Goal: Task Accomplishment & Management: Use online tool/utility

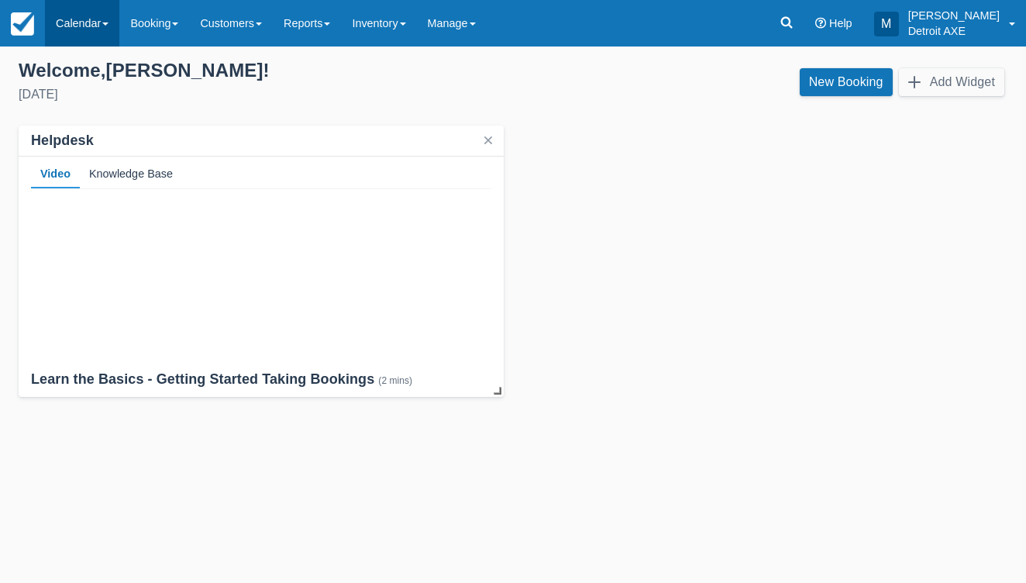
click at [79, 26] on link "Calendar" at bounding box center [82, 23] width 74 height 46
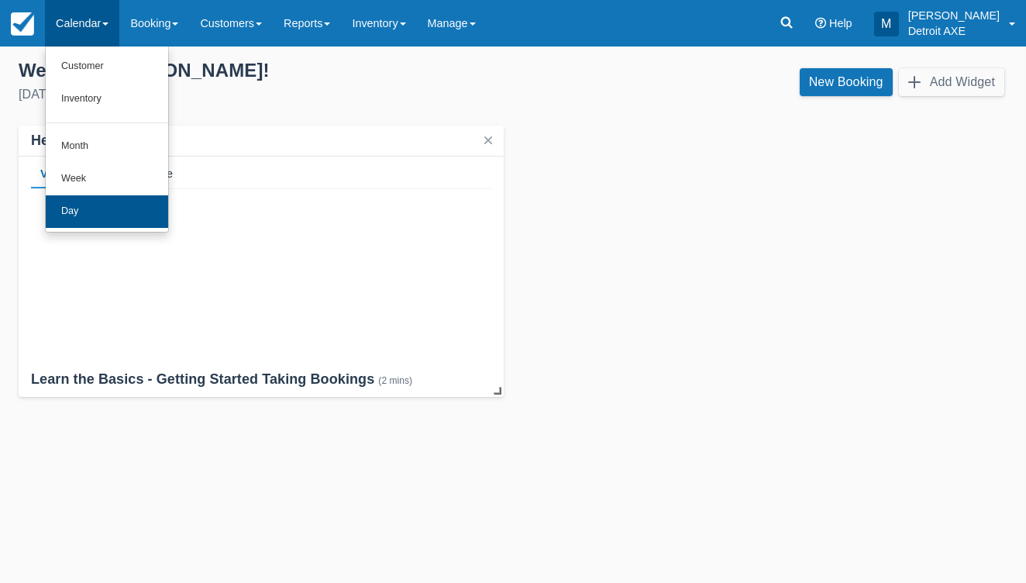
click at [100, 196] on link "Day" at bounding box center [107, 211] width 122 height 33
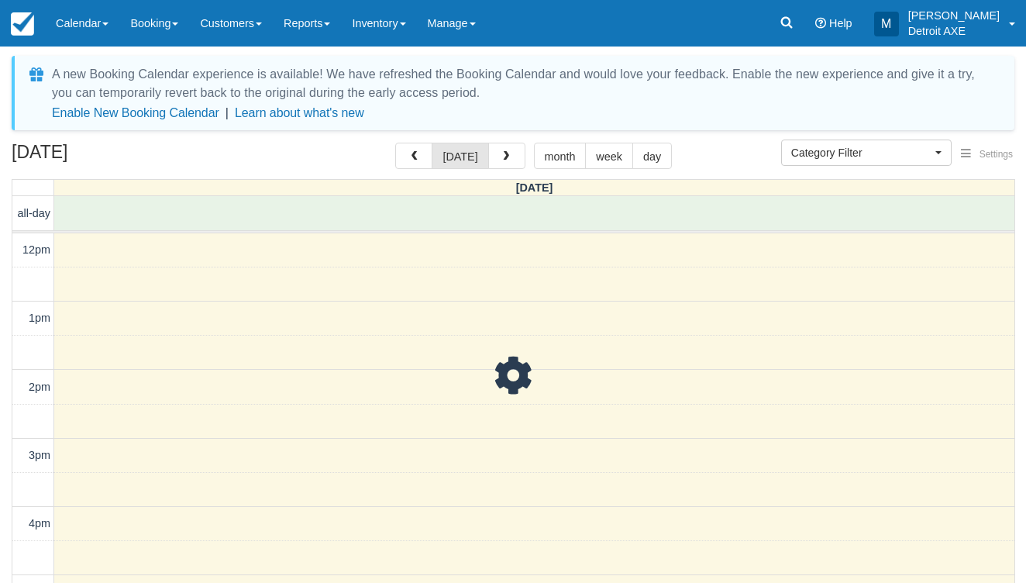
select select
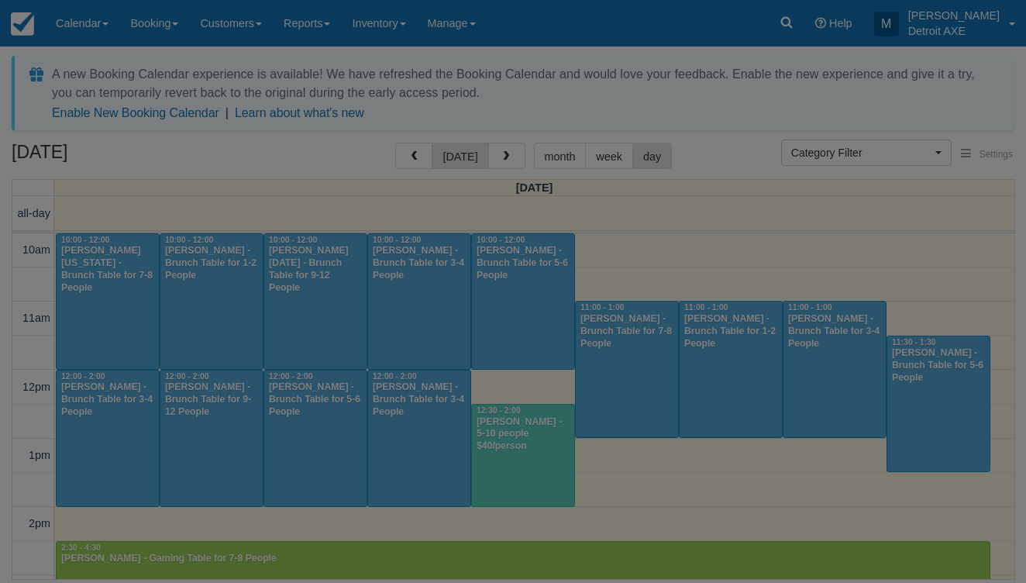
scroll to position [356, 0]
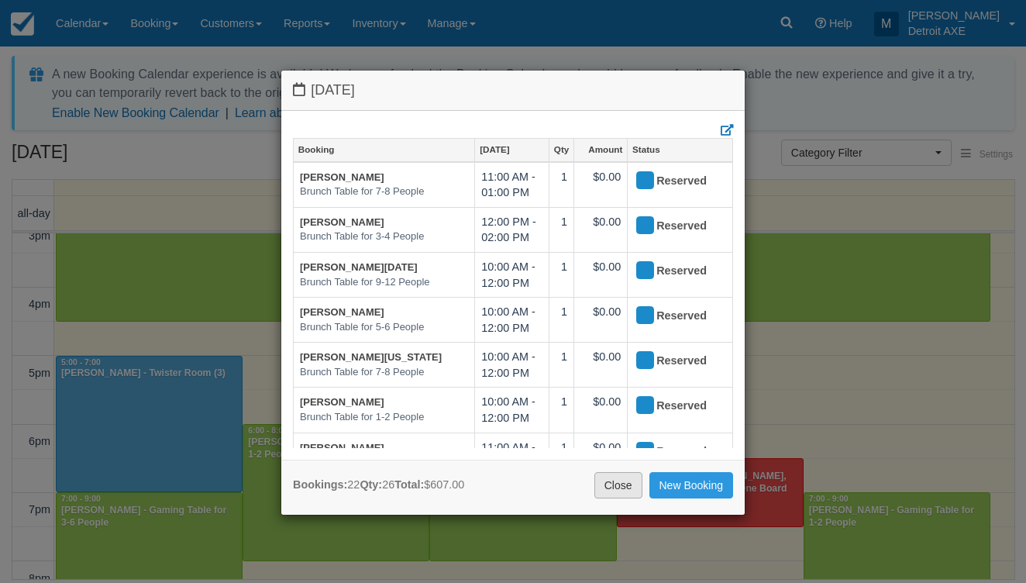
click at [625, 480] on link "Close" at bounding box center [618, 485] width 48 height 26
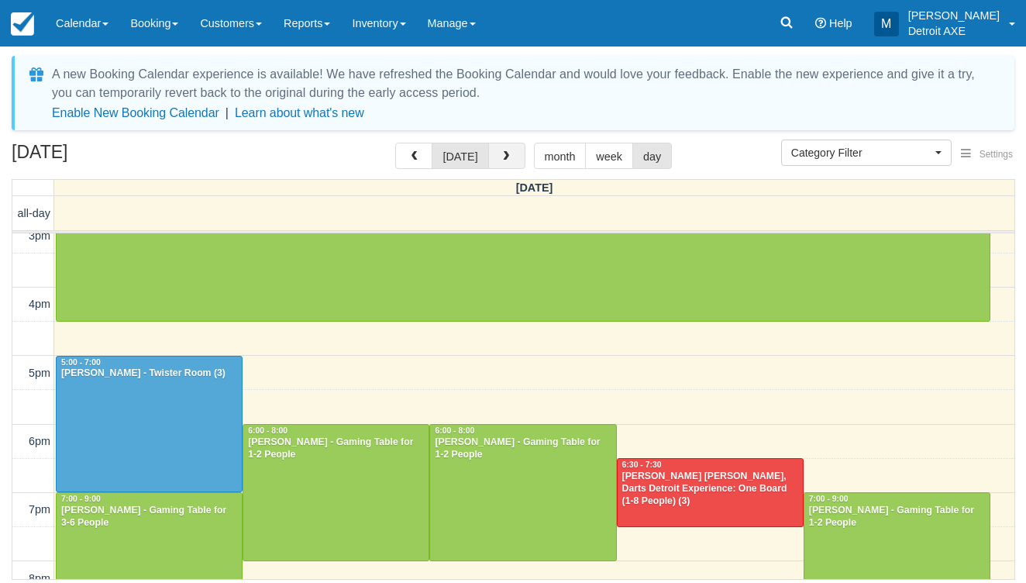
click at [512, 161] on button "button" at bounding box center [506, 156] width 37 height 26
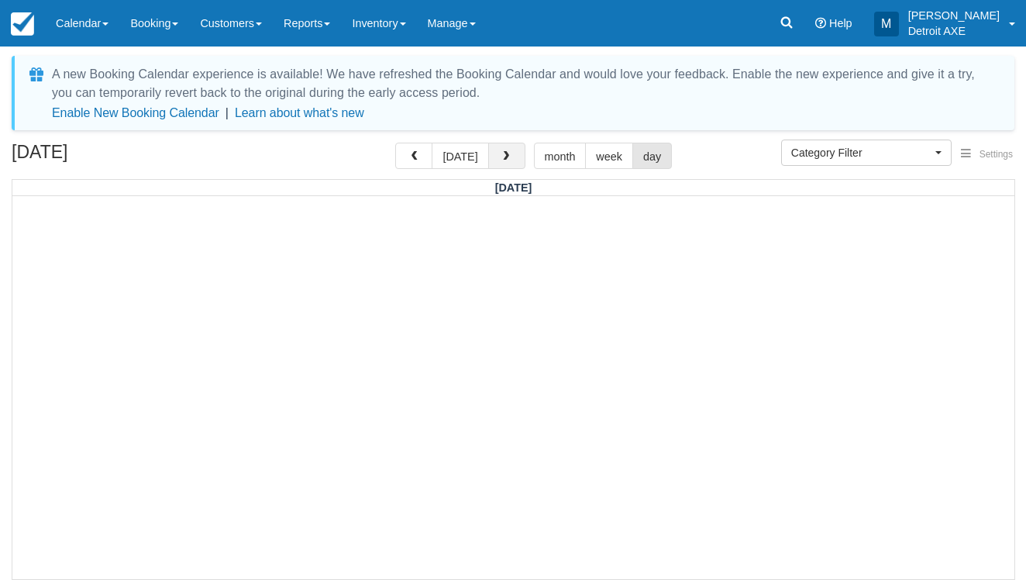
click at [511, 160] on button "button" at bounding box center [506, 156] width 37 height 26
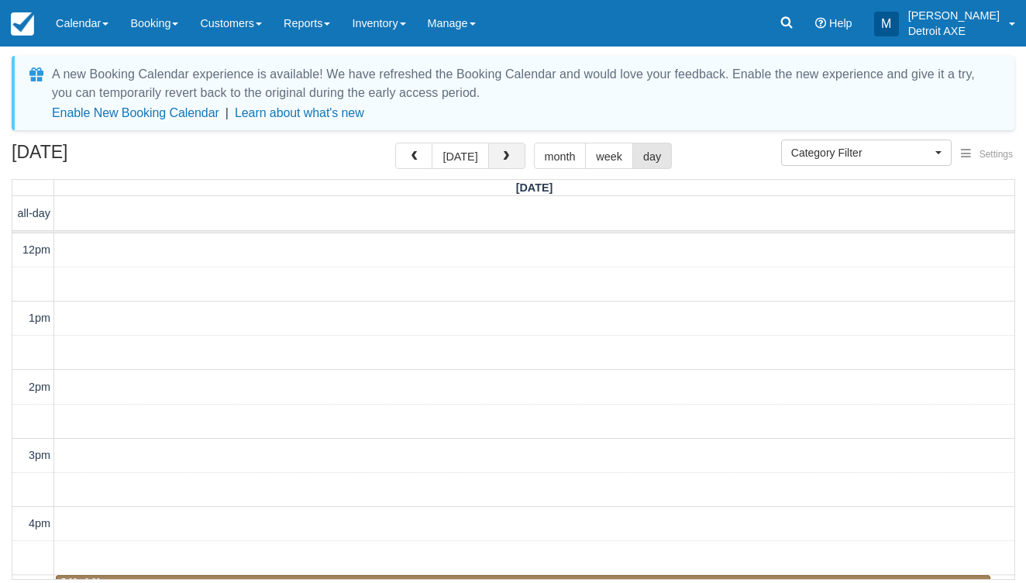
scroll to position [440, 0]
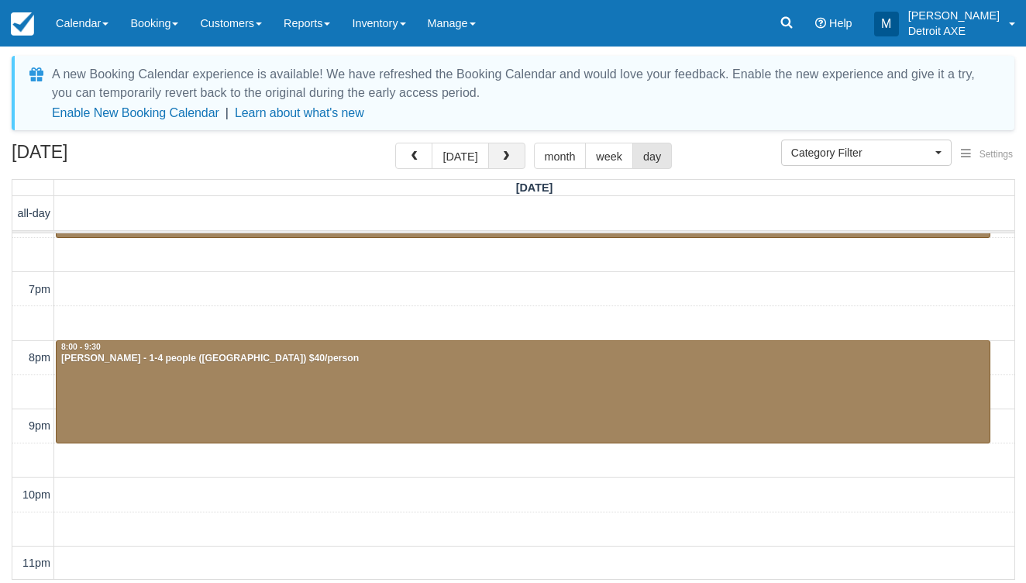
click at [511, 160] on button "button" at bounding box center [506, 156] width 37 height 26
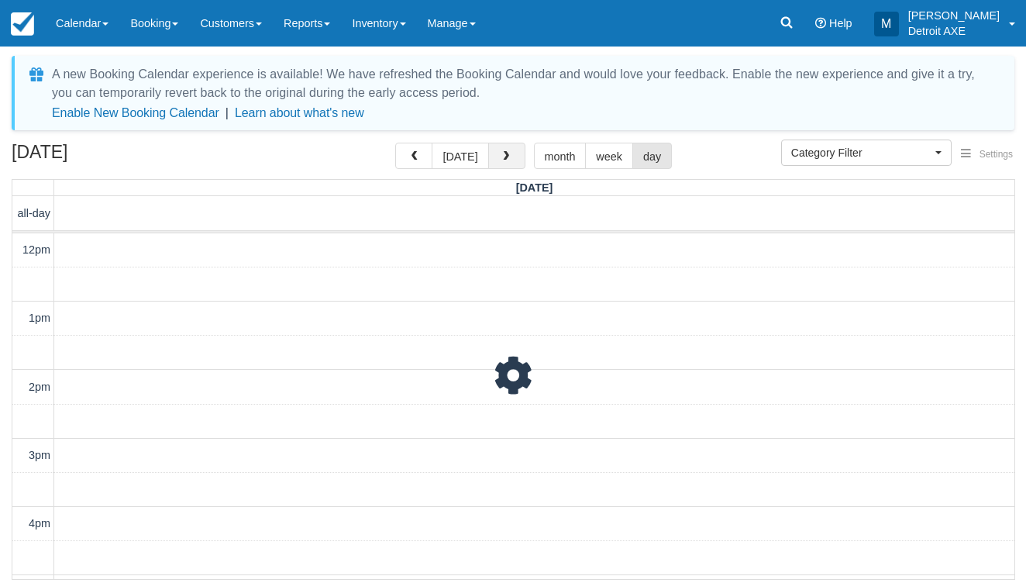
scroll to position [440, 0]
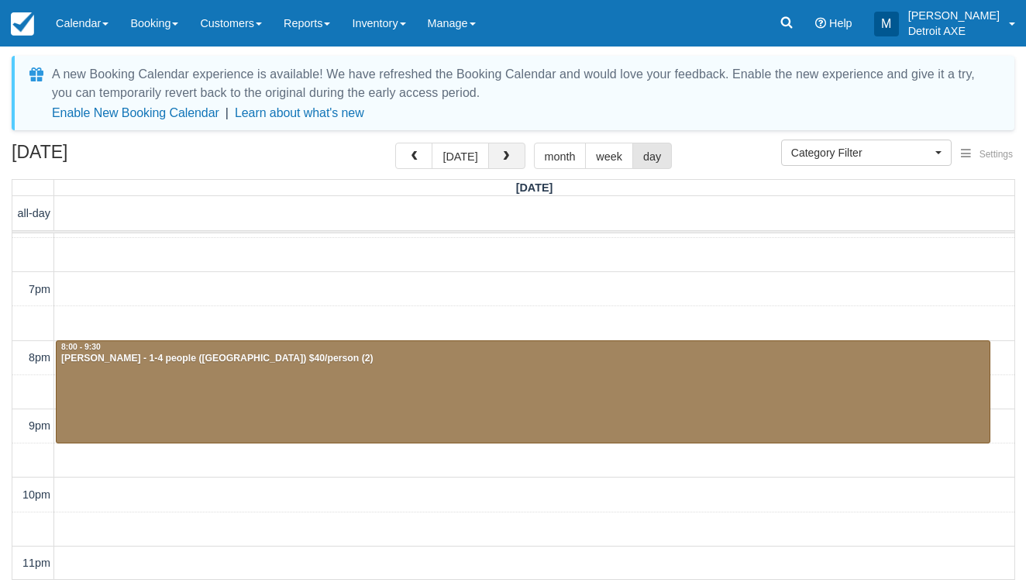
click at [511, 160] on button "button" at bounding box center [506, 156] width 37 height 26
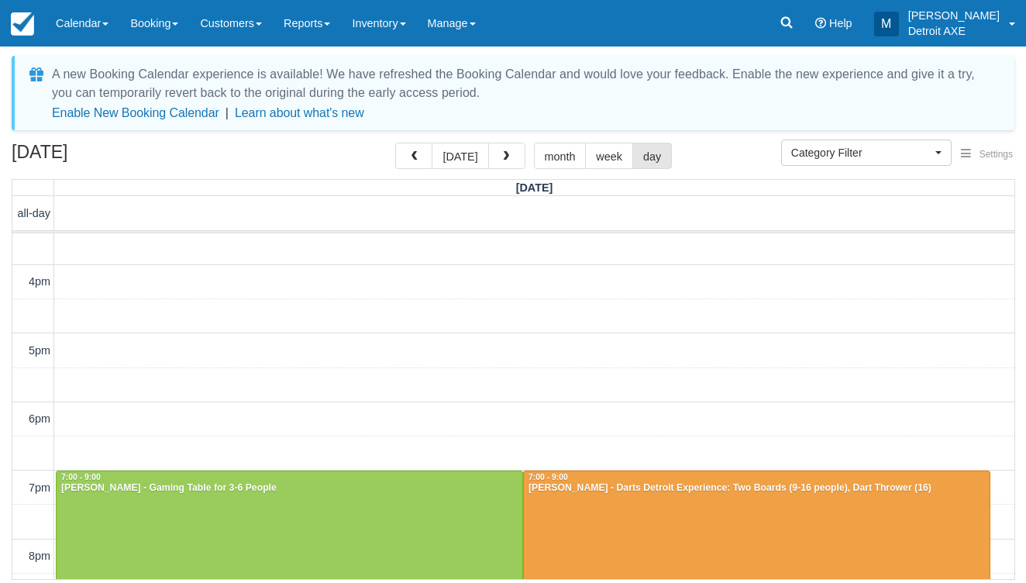
scroll to position [241, 0]
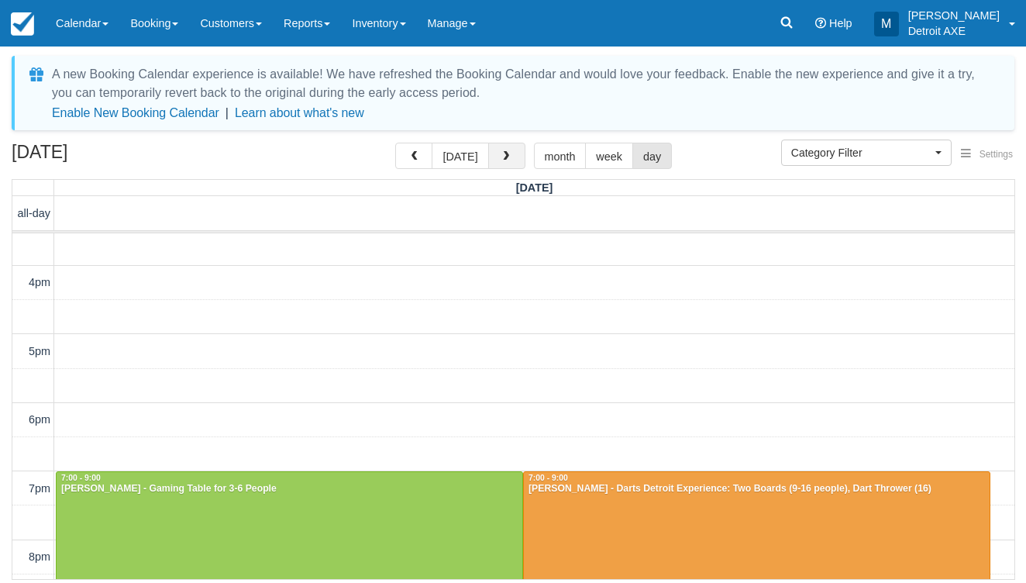
click at [502, 163] on button "button" at bounding box center [506, 156] width 37 height 26
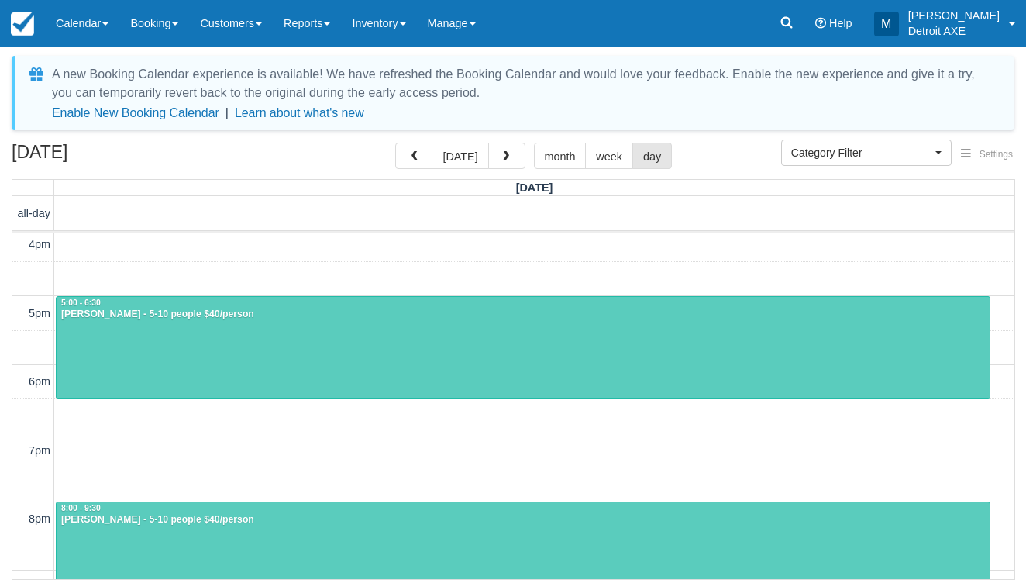
scroll to position [246, 0]
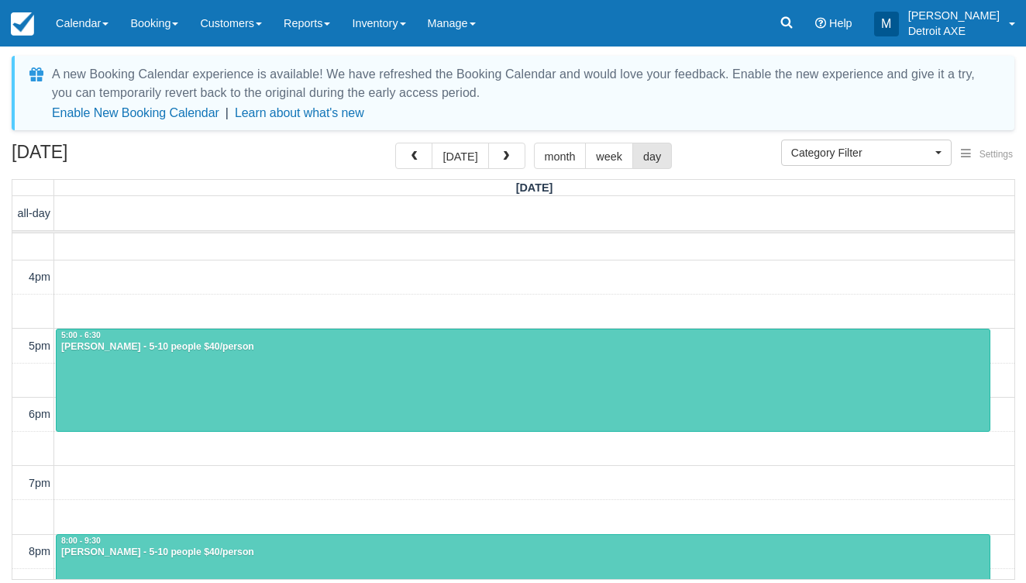
click at [373, 333] on div "5:00 - 6:30" at bounding box center [522, 335] width 925 height 11
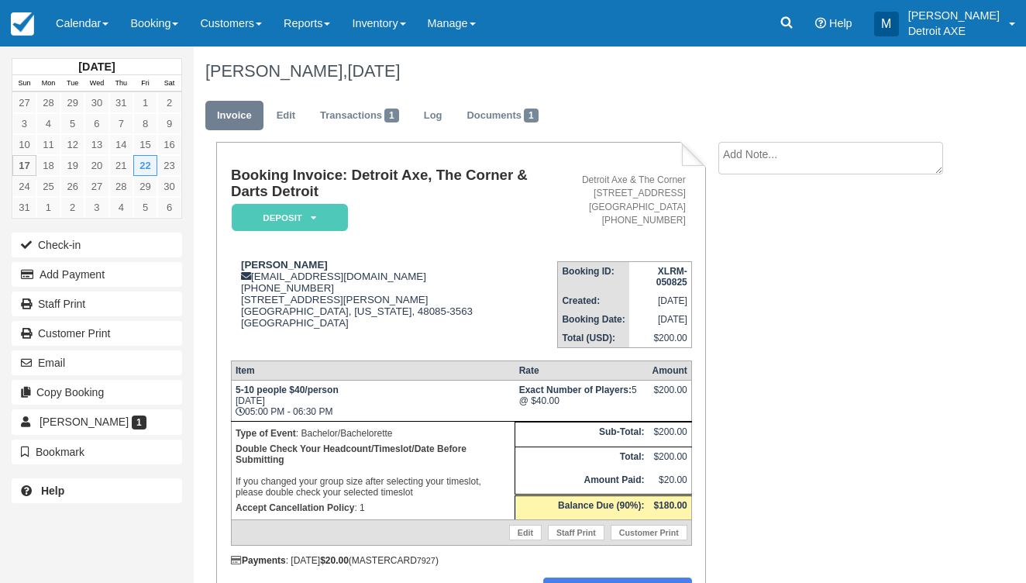
click at [117, 375] on div "Email" at bounding box center [97, 362] width 194 height 29
click at [115, 368] on button "Email" at bounding box center [97, 362] width 170 height 25
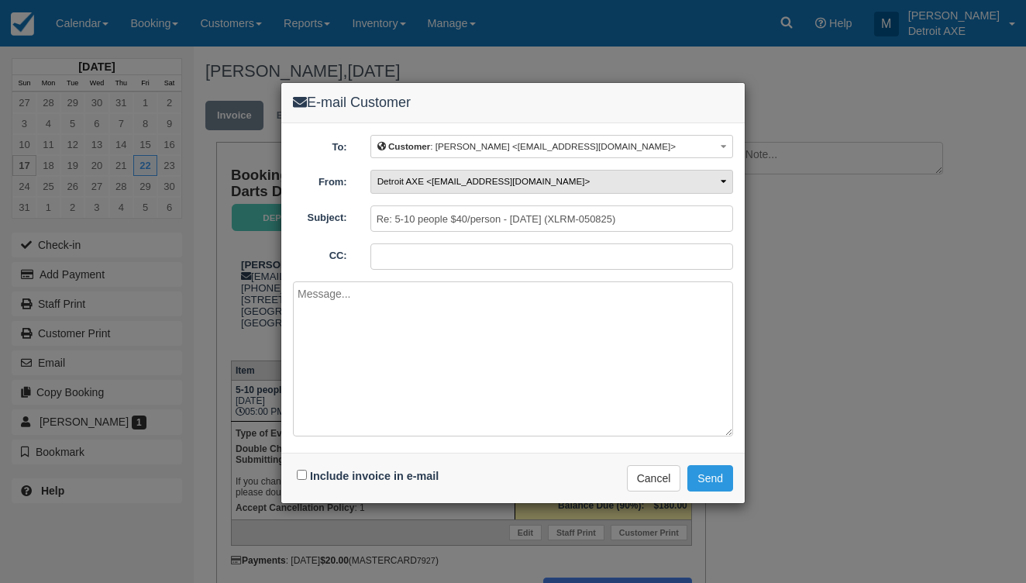
click at [454, 176] on span "Detroit AXE <ric@thecornerferndale.com>" at bounding box center [483, 181] width 213 height 10
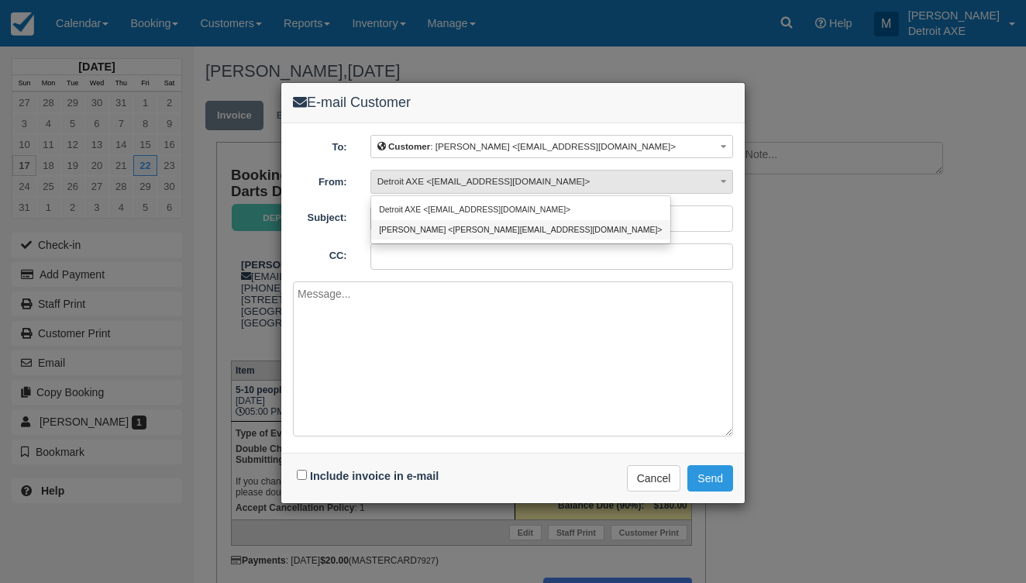
click at [446, 222] on link "Marissa <marissa@detroitaxe.com>" at bounding box center [520, 229] width 299 height 19
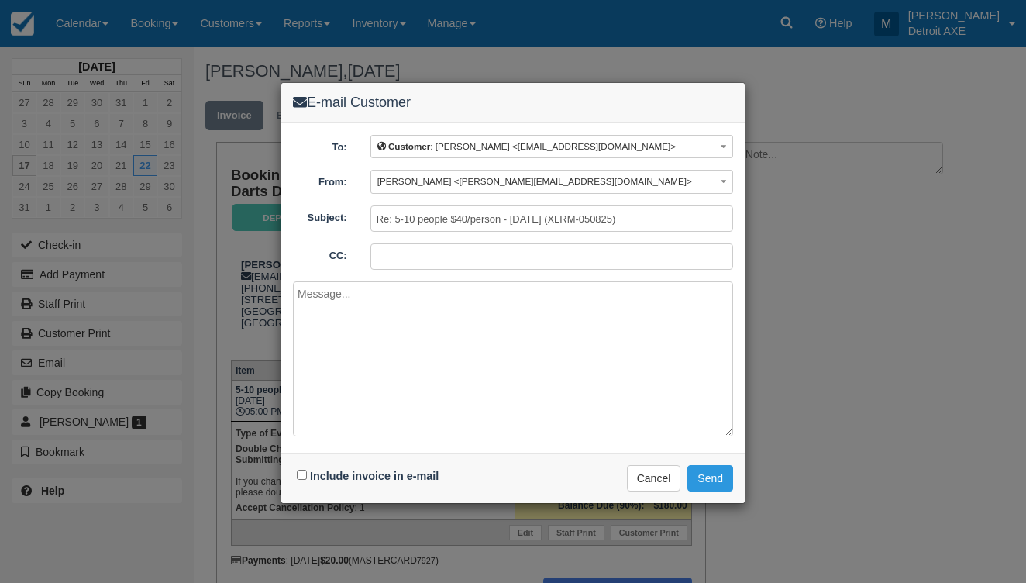
click at [366, 478] on label "Include invoice in e-mail" at bounding box center [374, 475] width 129 height 12
click at [307, 478] on input "Include invoice in e-mail" at bounding box center [302, 474] width 10 height 10
checkbox input "true"
click at [696, 479] on button "Send" at bounding box center [710, 478] width 46 height 26
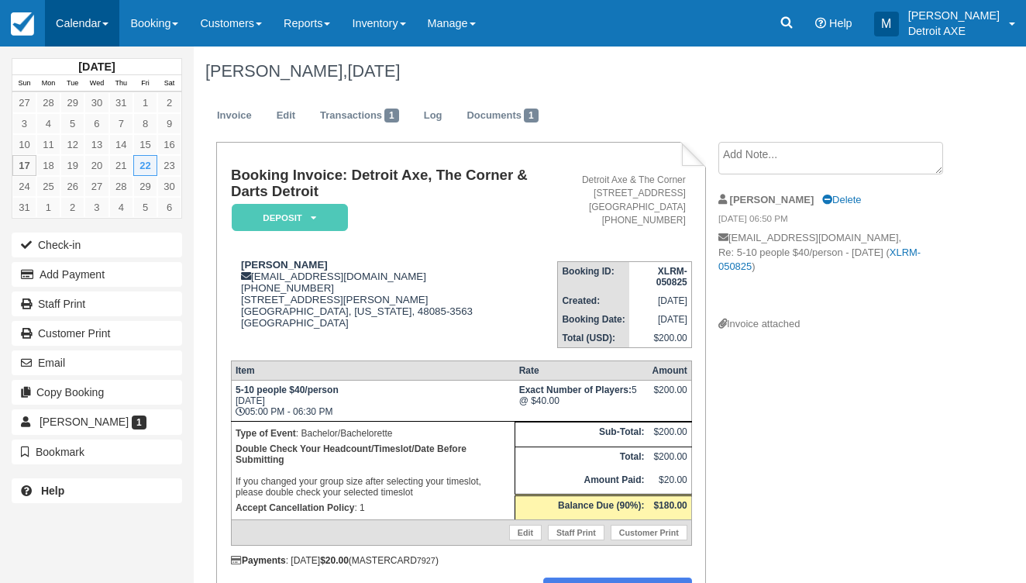
click at [88, 33] on link "Calendar" at bounding box center [82, 23] width 74 height 46
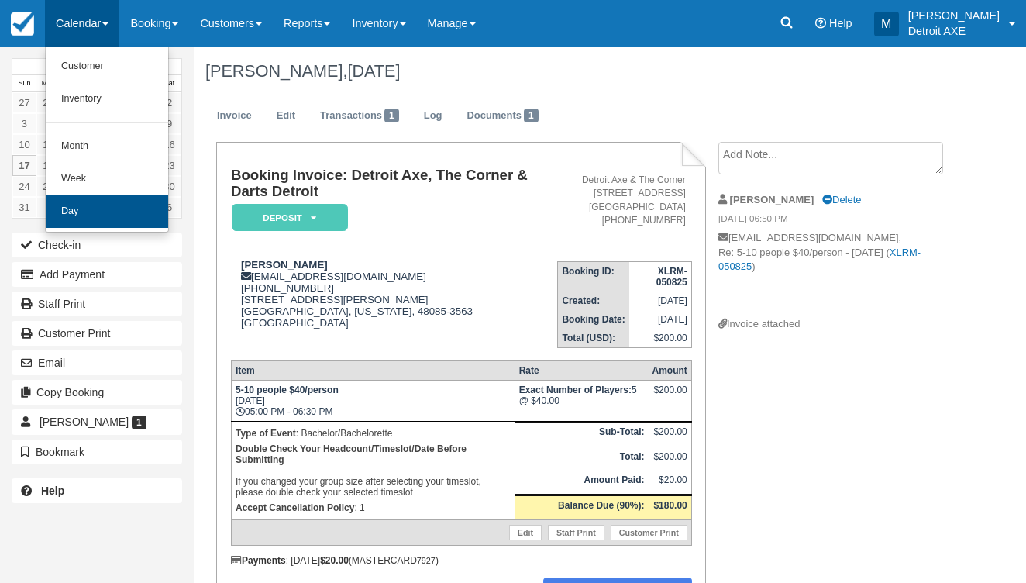
click at [84, 209] on link "Day" at bounding box center [107, 211] width 122 height 33
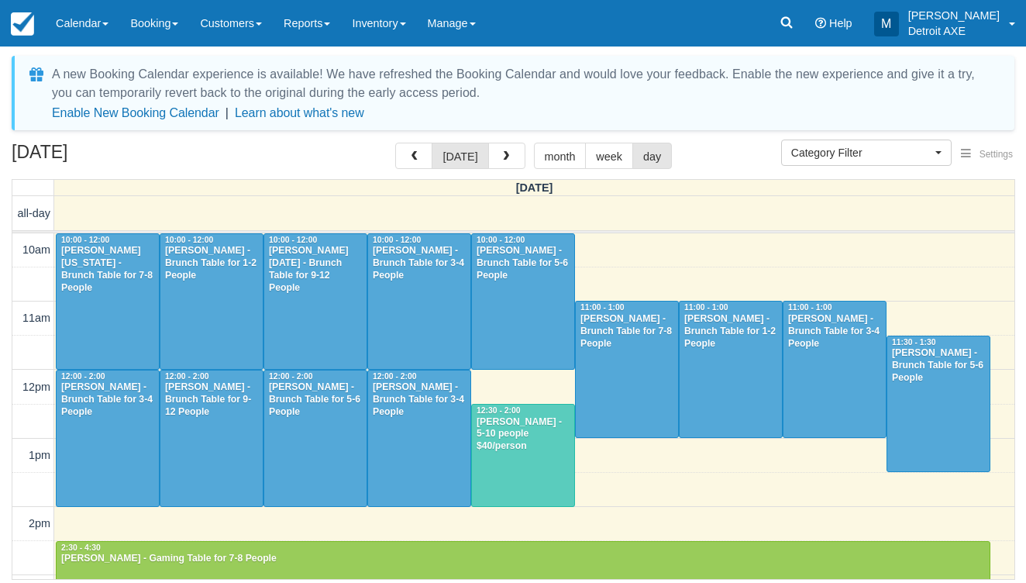
select select
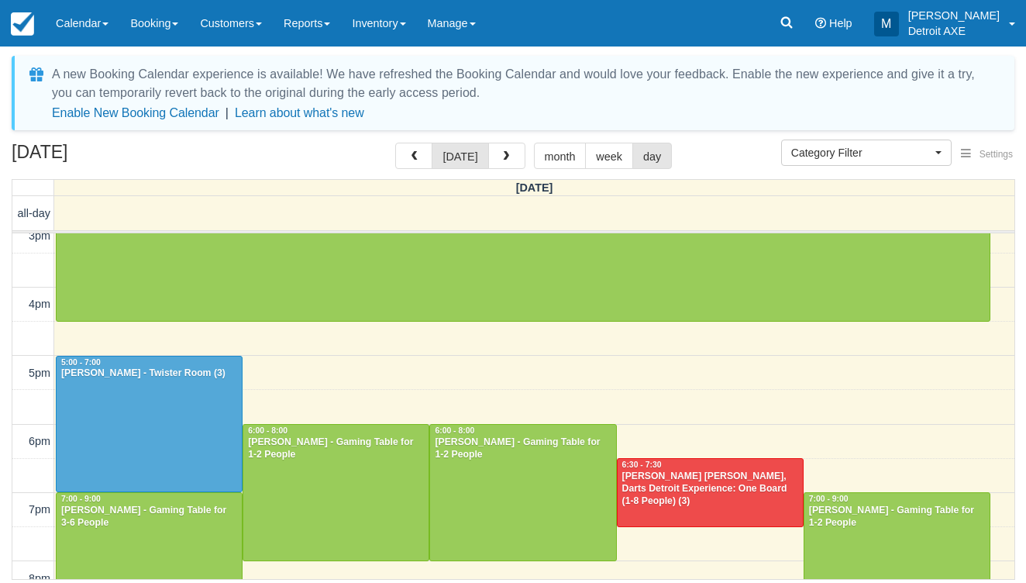
click at [711, 2] on div "Menu Calendar Customer Inventory Month Week Day Booking Daily Manifest Daily Li…" at bounding box center [513, 23] width 1026 height 46
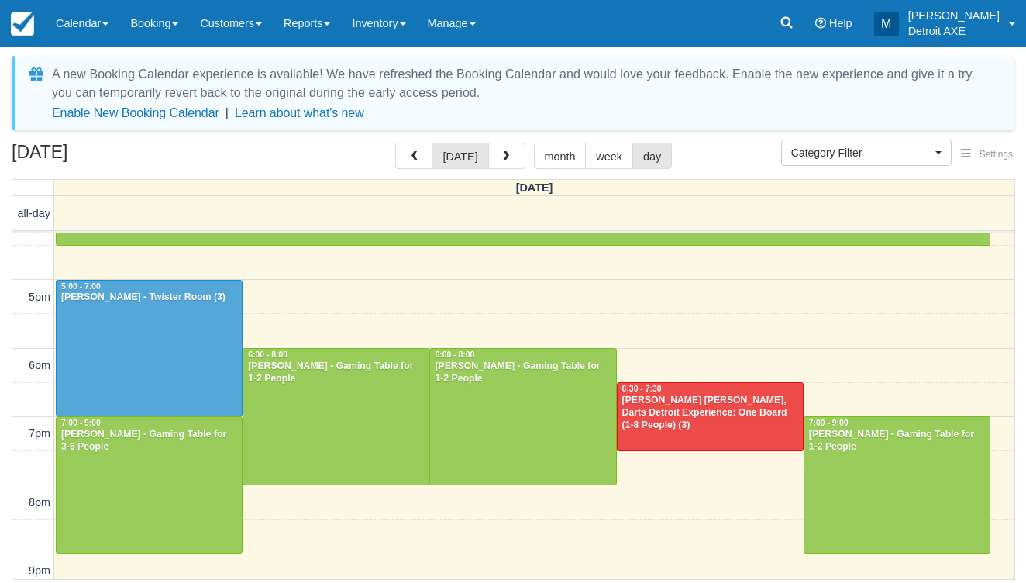
scroll to position [482, 0]
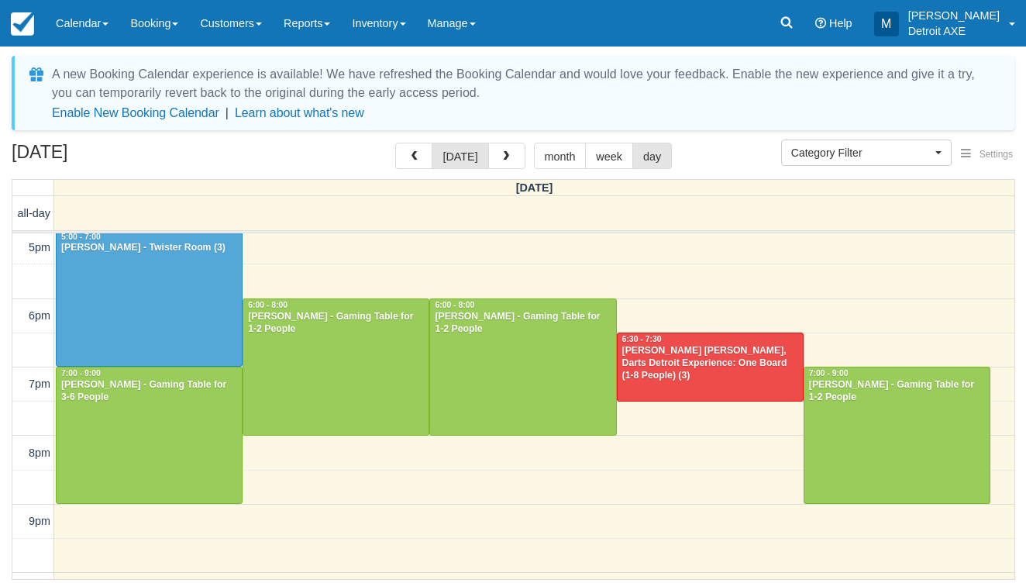
click at [127, 413] on div at bounding box center [149, 435] width 185 height 136
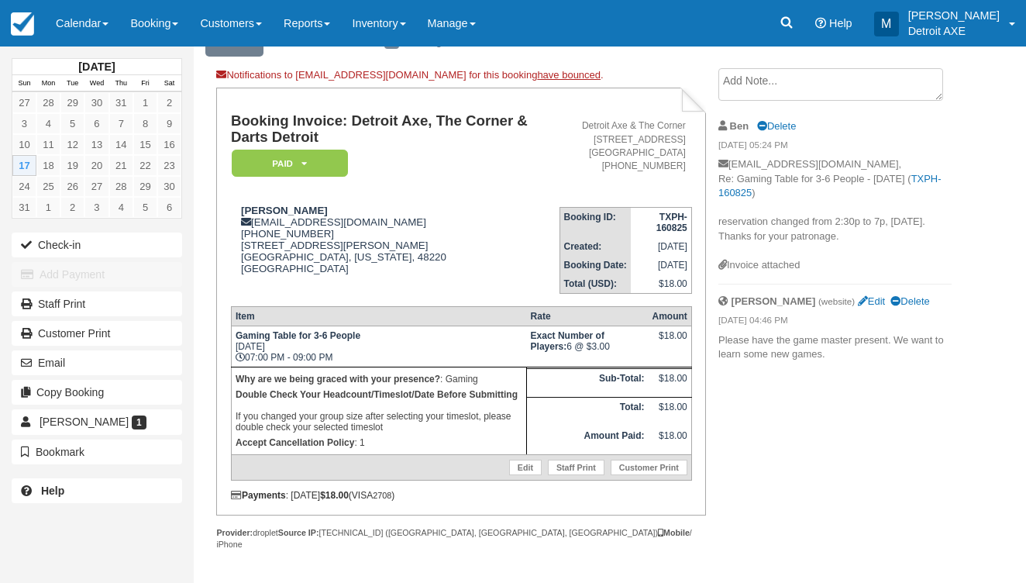
scroll to position [73, 0]
click at [88, 29] on link "Calendar" at bounding box center [82, 23] width 74 height 46
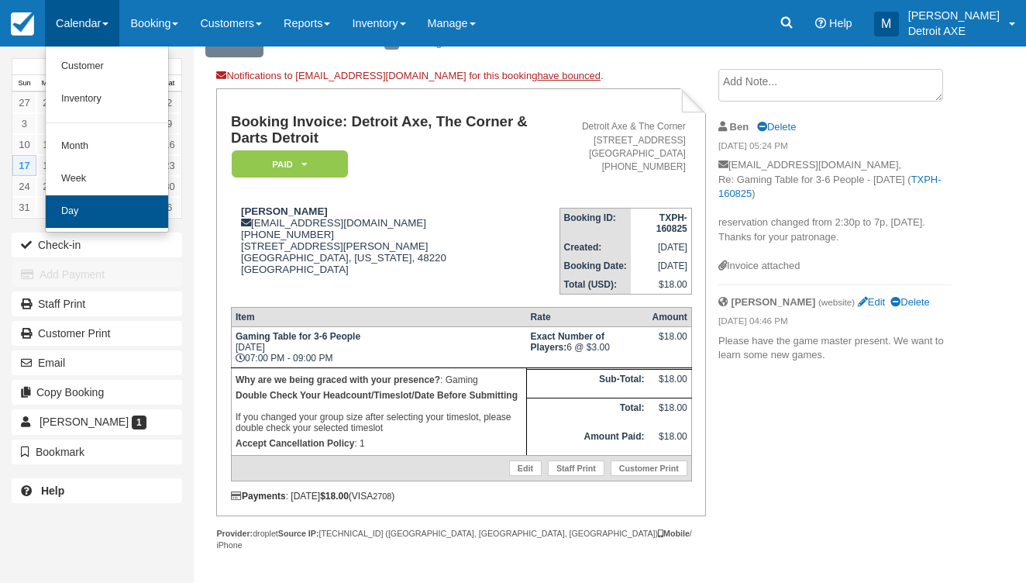
click at [105, 208] on link "Day" at bounding box center [107, 211] width 122 height 33
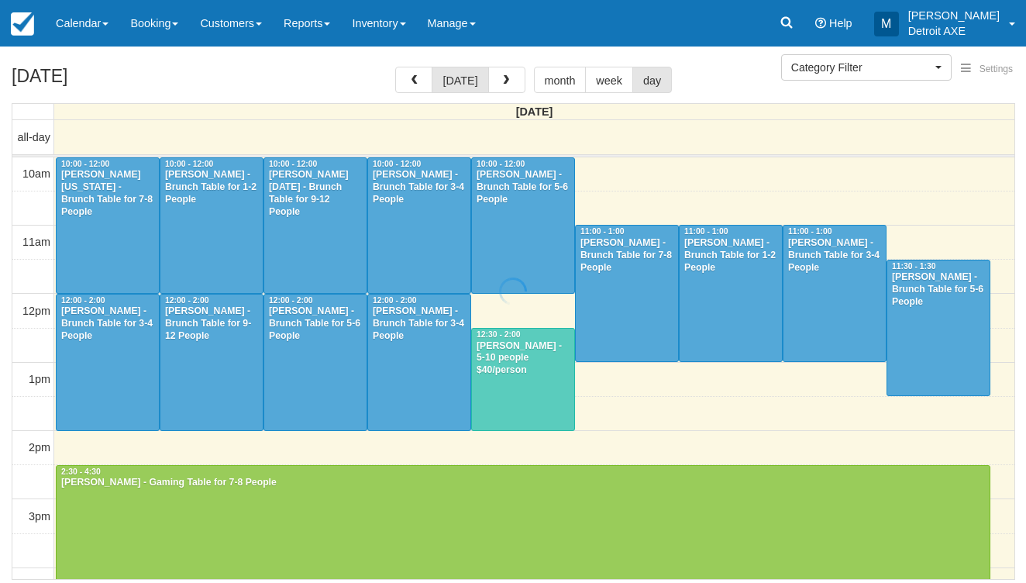
select select
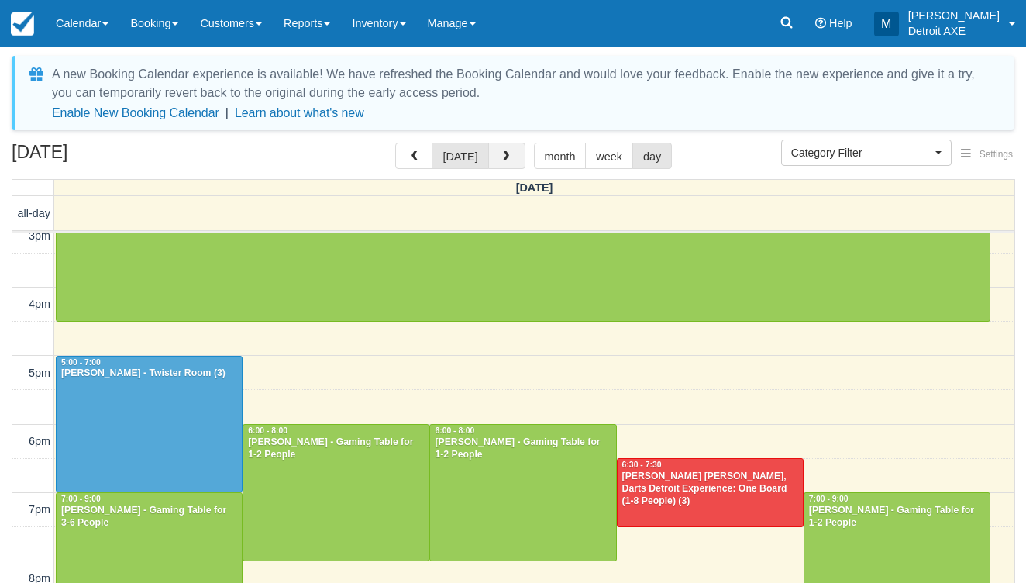
click at [502, 143] on button "button" at bounding box center [506, 156] width 37 height 26
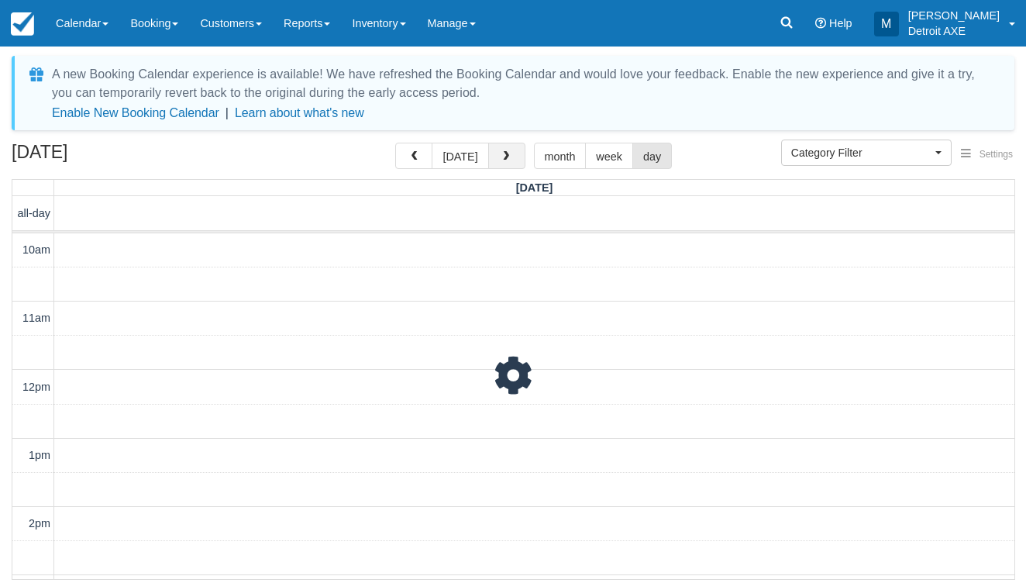
scroll to position [577, 0]
click at [406, 162] on button "button" at bounding box center [413, 156] width 37 height 26
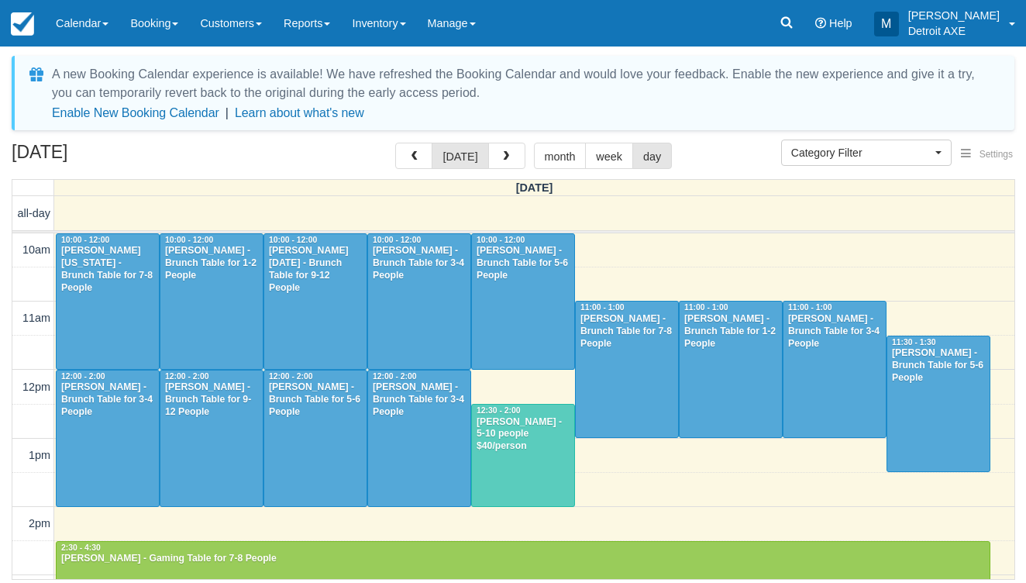
scroll to position [577, 0]
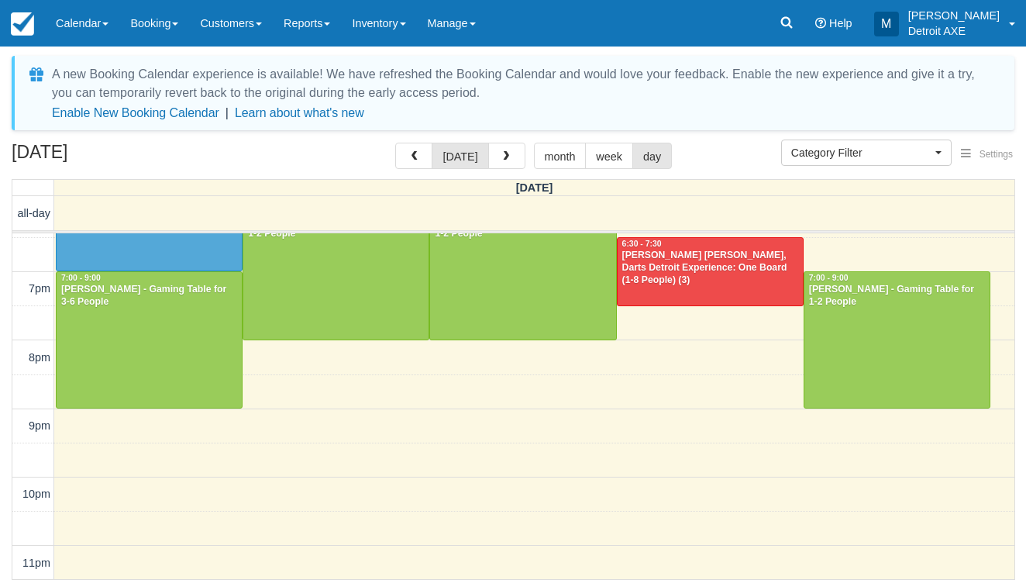
click at [168, 376] on div at bounding box center [149, 340] width 185 height 136
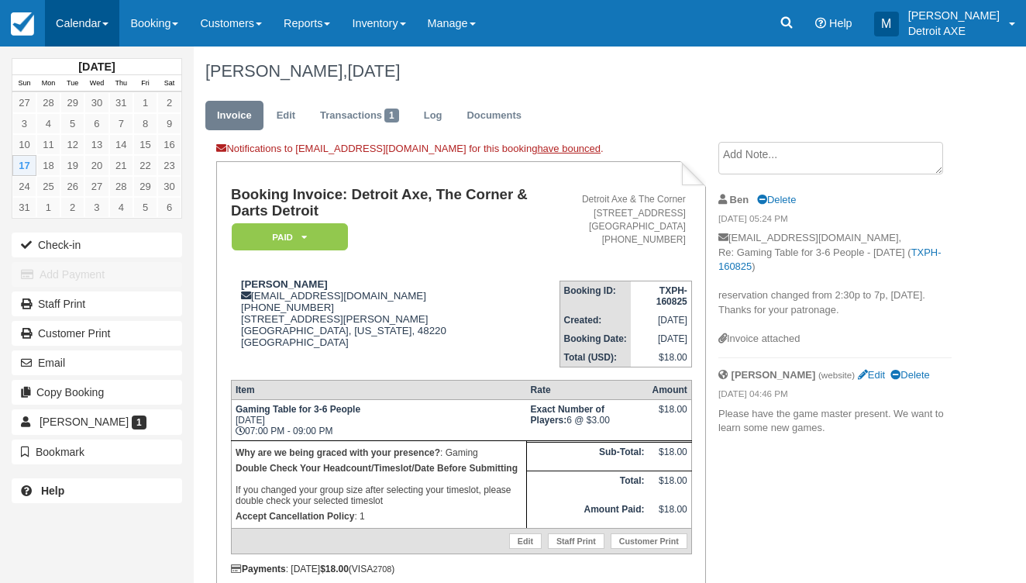
click at [67, 23] on link "Calendar" at bounding box center [82, 23] width 74 height 46
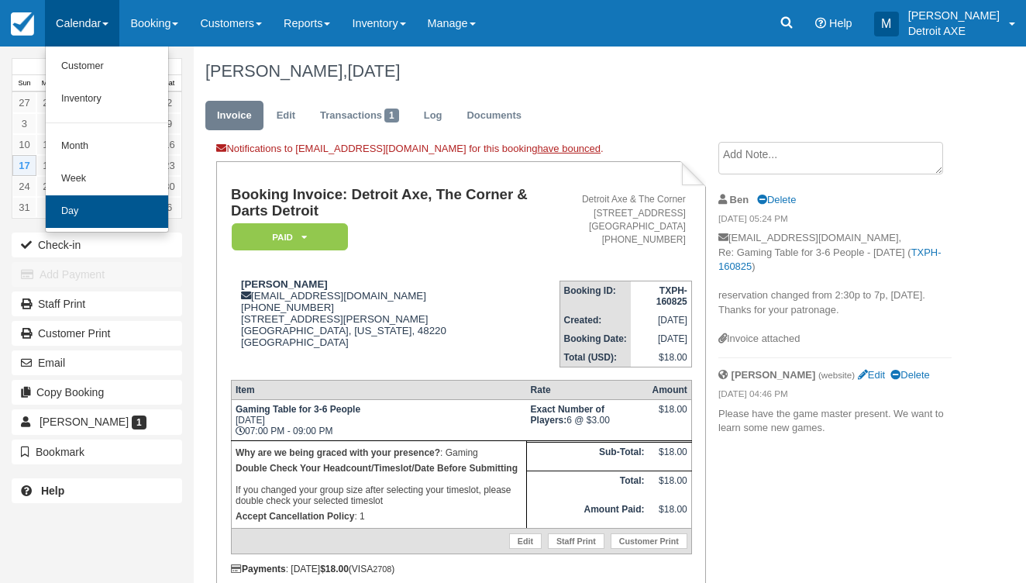
click at [102, 198] on link "Day" at bounding box center [107, 211] width 122 height 33
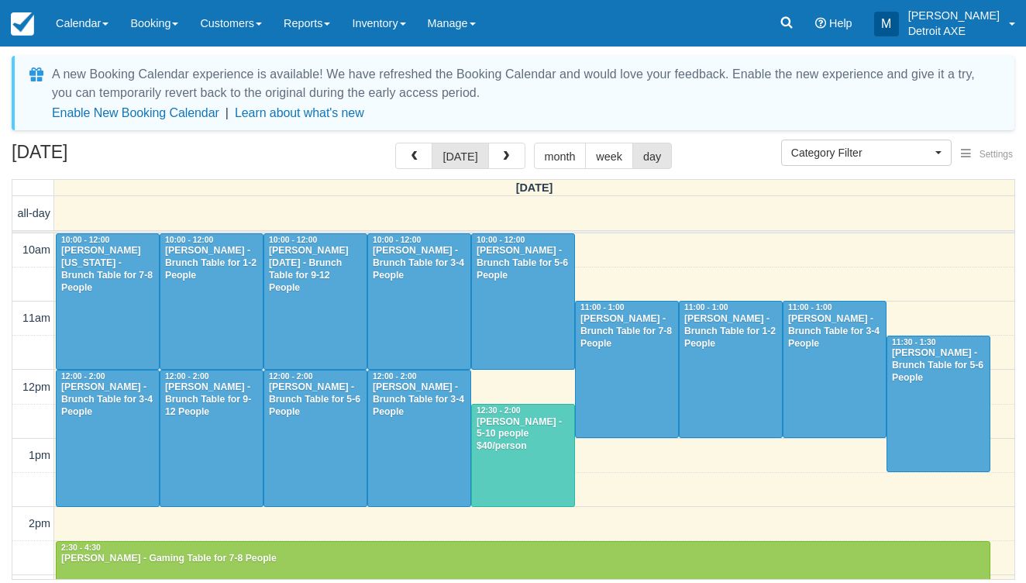
select select
